Goal: Task Accomplishment & Management: Use online tool/utility

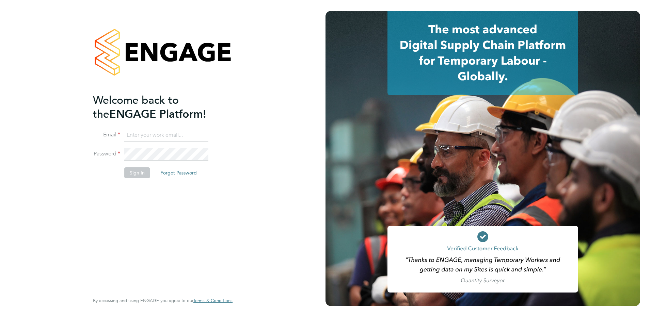
type input "david.leyland@barnfieldconstruction.co.uk"
click at [138, 176] on button "Sign In" at bounding box center [137, 172] width 26 height 11
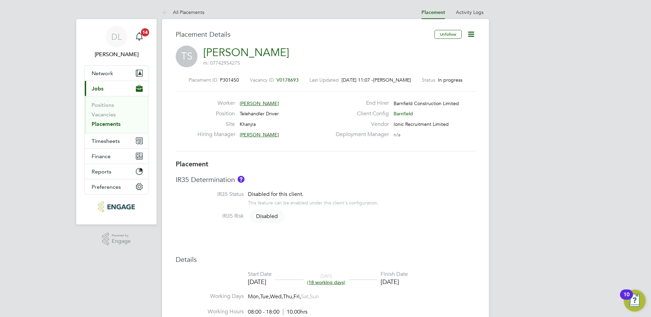
click at [100, 124] on link "Placements" at bounding box center [106, 124] width 29 height 6
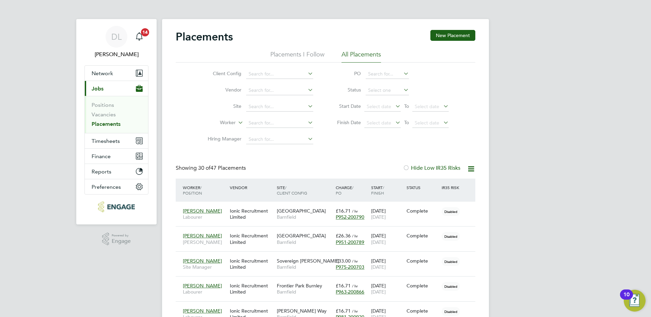
scroll to position [20, 59]
click at [402, 89] on icon at bounding box center [402, 90] width 0 height 10
click at [402, 90] on icon at bounding box center [402, 90] width 0 height 10
click at [369, 88] on input at bounding box center [386, 91] width 43 height 10
click at [374, 100] on li "Active" at bounding box center [387, 99] width 44 height 9
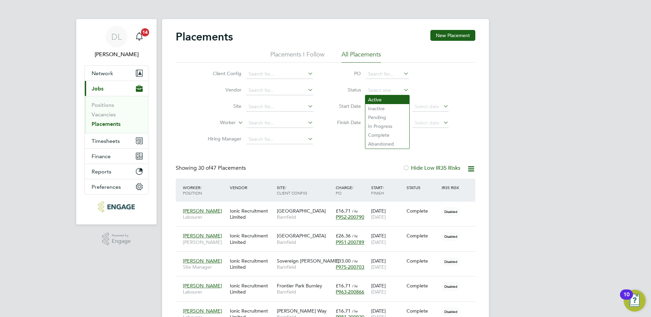
type input "Active"
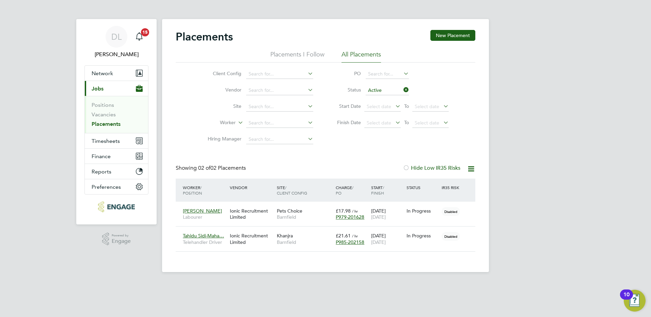
click at [469, 166] on icon at bounding box center [471, 169] width 9 height 9
click at [450, 183] on li "Download Placements Report" at bounding box center [437, 185] width 72 height 10
click at [471, 168] on icon at bounding box center [471, 169] width 9 height 9
click at [401, 185] on li "Downloading placements report..." at bounding box center [432, 185] width 83 height 10
click at [593, 214] on div "DL David Leyland Notifications 15 Applications: Network Sites Workers Current p…" at bounding box center [325, 141] width 651 height 283
